Goal: Information Seeking & Learning: Learn about a topic

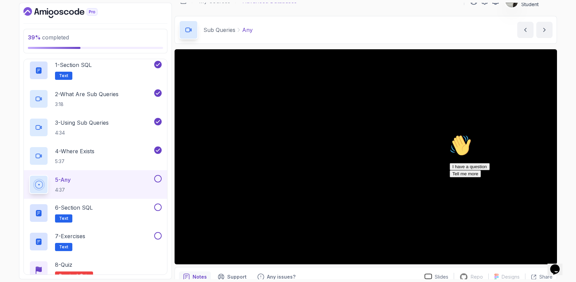
scroll to position [11, 0]
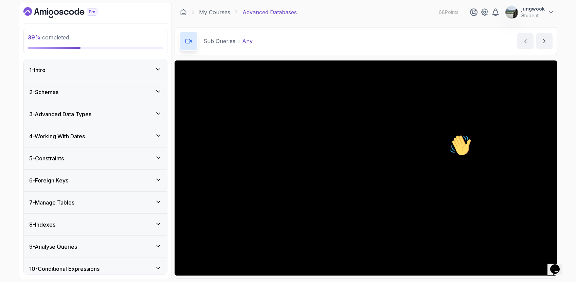
scroll to position [11, 0]
